Goal: Transaction & Acquisition: Purchase product/service

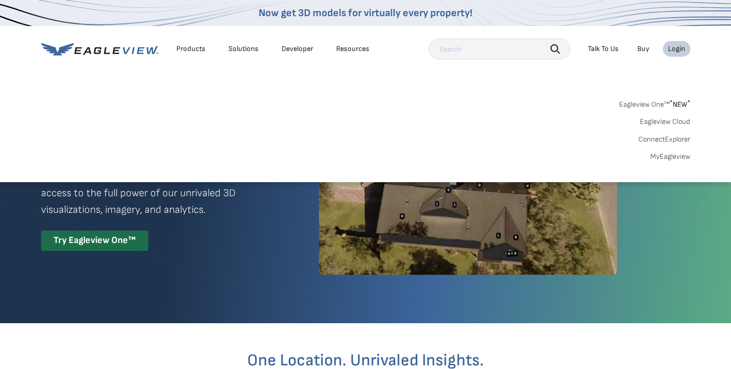
click at [675, 152] on link "MyEagleview" at bounding box center [670, 156] width 40 height 9
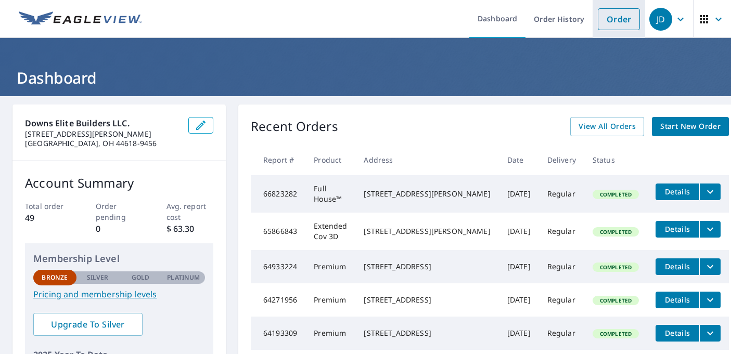
click at [604, 24] on link "Order" at bounding box center [619, 19] width 42 height 22
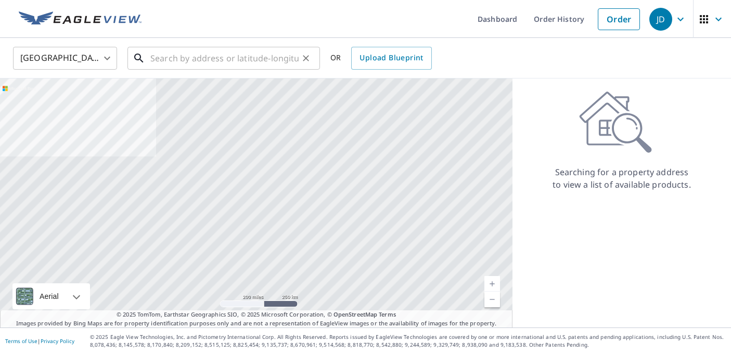
click at [198, 62] on input "text" at bounding box center [224, 58] width 148 height 29
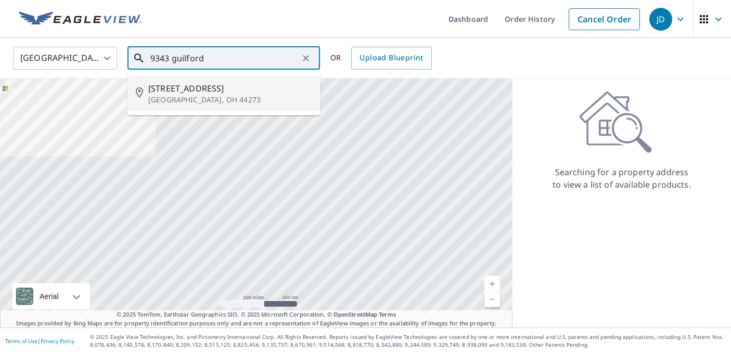
click at [176, 87] on span "9343 Guilford Rd" at bounding box center [229, 88] width 163 height 12
type input "9343 Guilford Rd Seville, OH 44273"
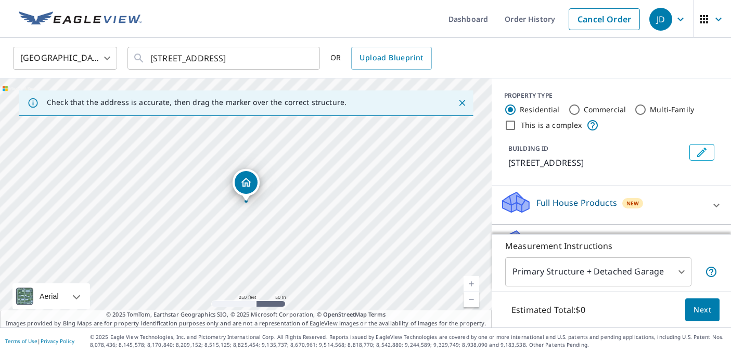
click at [676, 272] on body "JD JD Dashboard Order History Cancel Order JD United States US ​ 9343 Guilford …" at bounding box center [365, 177] width 731 height 354
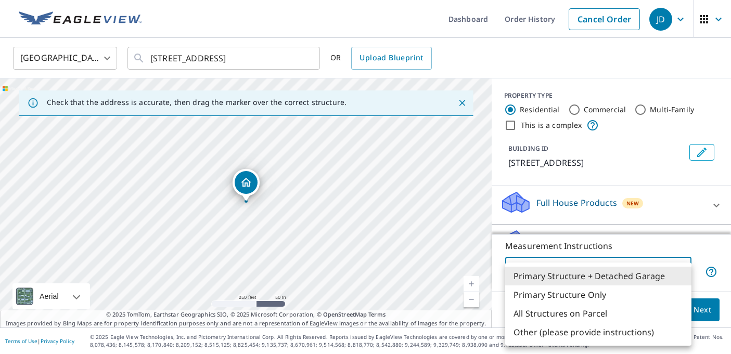
click at [663, 293] on li "Primary Structure Only" at bounding box center [598, 295] width 186 height 19
type input "2"
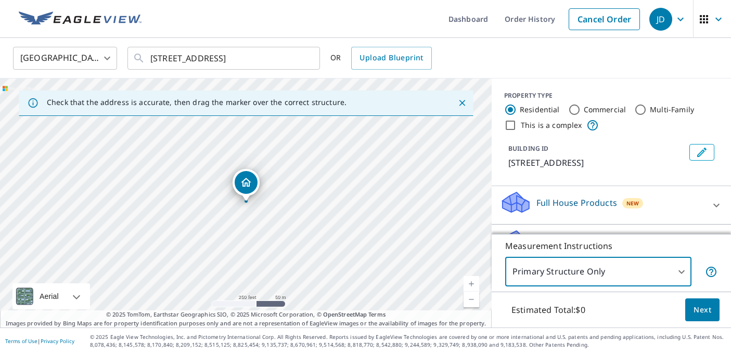
click at [693, 309] on button "Next" at bounding box center [702, 310] width 34 height 23
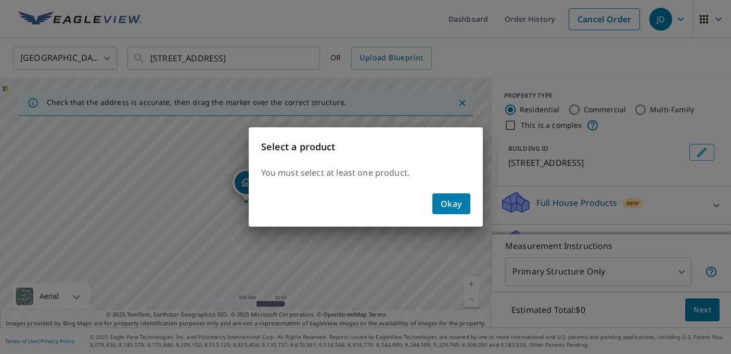
click at [461, 202] on span "Okay" at bounding box center [451, 204] width 21 height 15
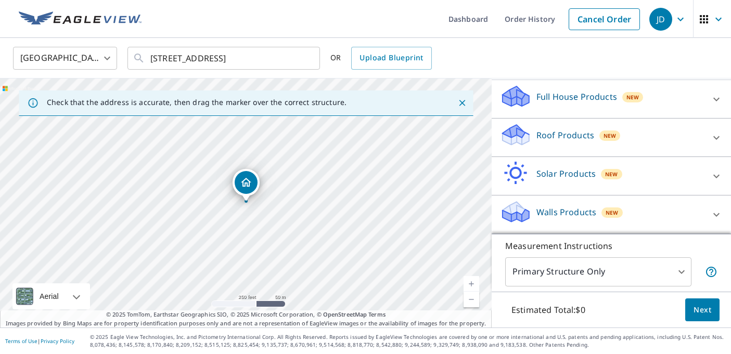
scroll to position [106, 0]
click at [699, 132] on div "Roof Products New" at bounding box center [602, 138] width 204 height 30
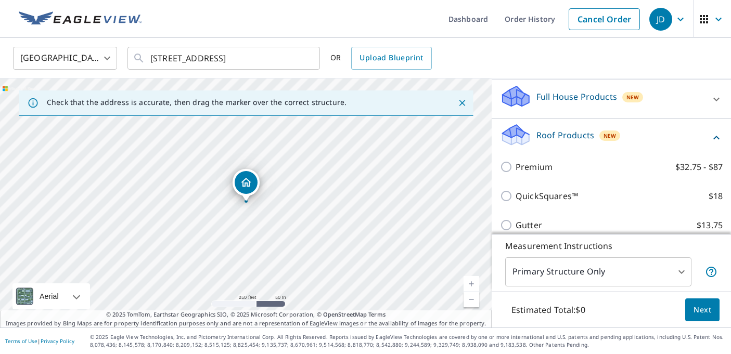
click at [616, 160] on div "Premium $32.75 - $87" at bounding box center [611, 166] width 223 height 29
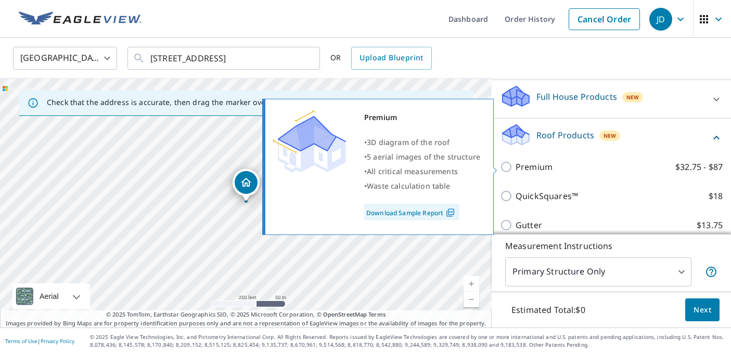
click at [553, 167] on label "Premium $32.75 - $87" at bounding box center [619, 167] width 207 height 12
click at [516, 167] on input "Premium $32.75 - $87" at bounding box center [508, 167] width 16 height 12
checkbox input "true"
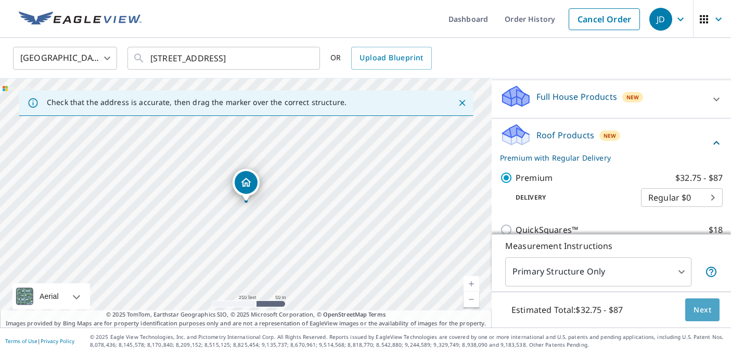
click at [707, 316] on button "Next" at bounding box center [702, 310] width 34 height 23
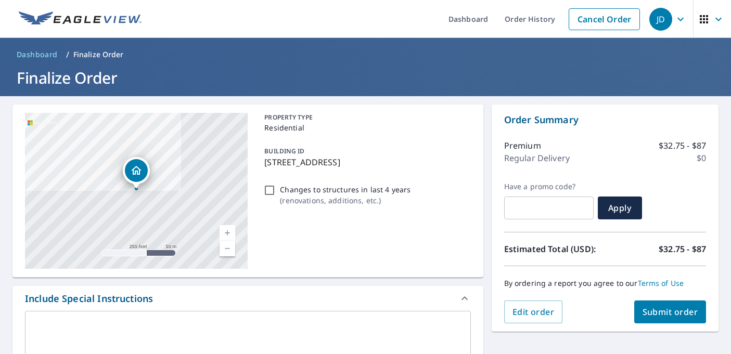
click at [666, 304] on button "Submit order" at bounding box center [670, 312] width 72 height 23
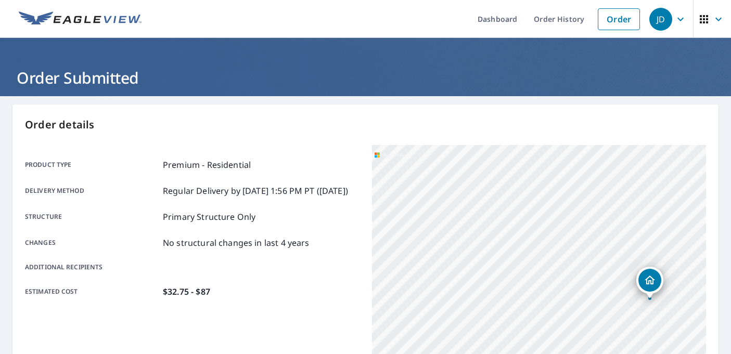
click at [683, 19] on icon "button" at bounding box center [680, 19] width 6 height 4
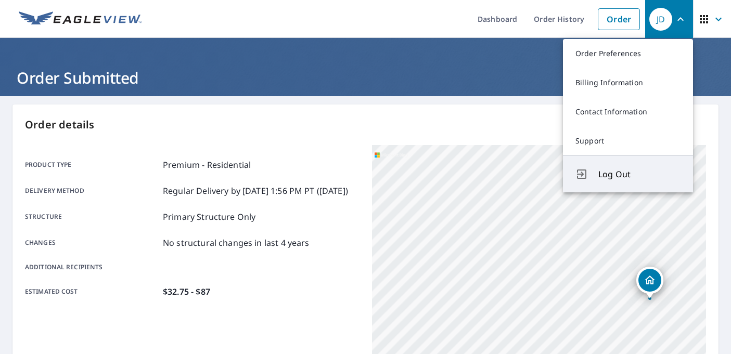
click at [644, 171] on span "Log Out" at bounding box center [639, 174] width 82 height 12
